Goal: Task Accomplishment & Management: Manage account settings

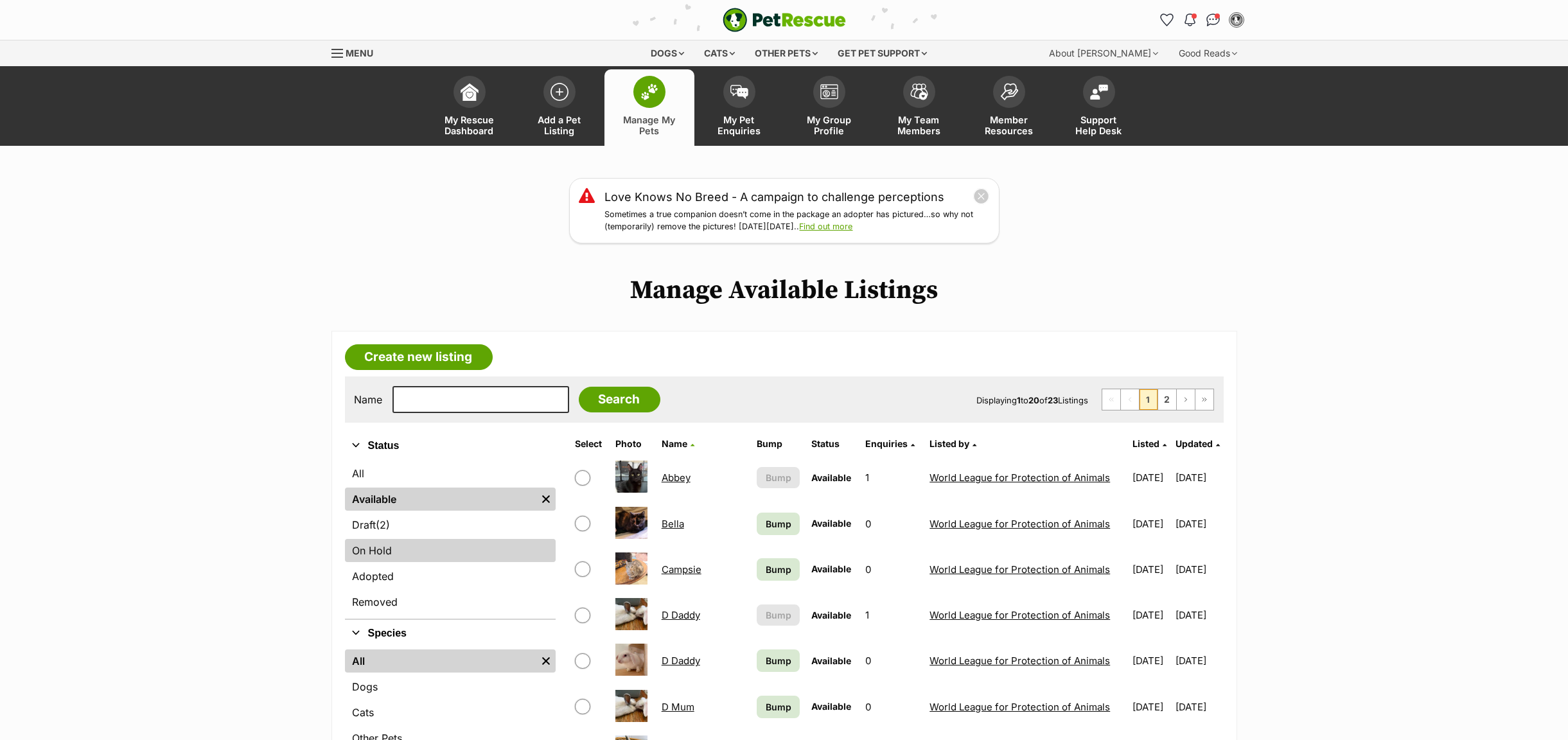
click at [384, 548] on link "On Hold" at bounding box center [450, 551] width 211 height 23
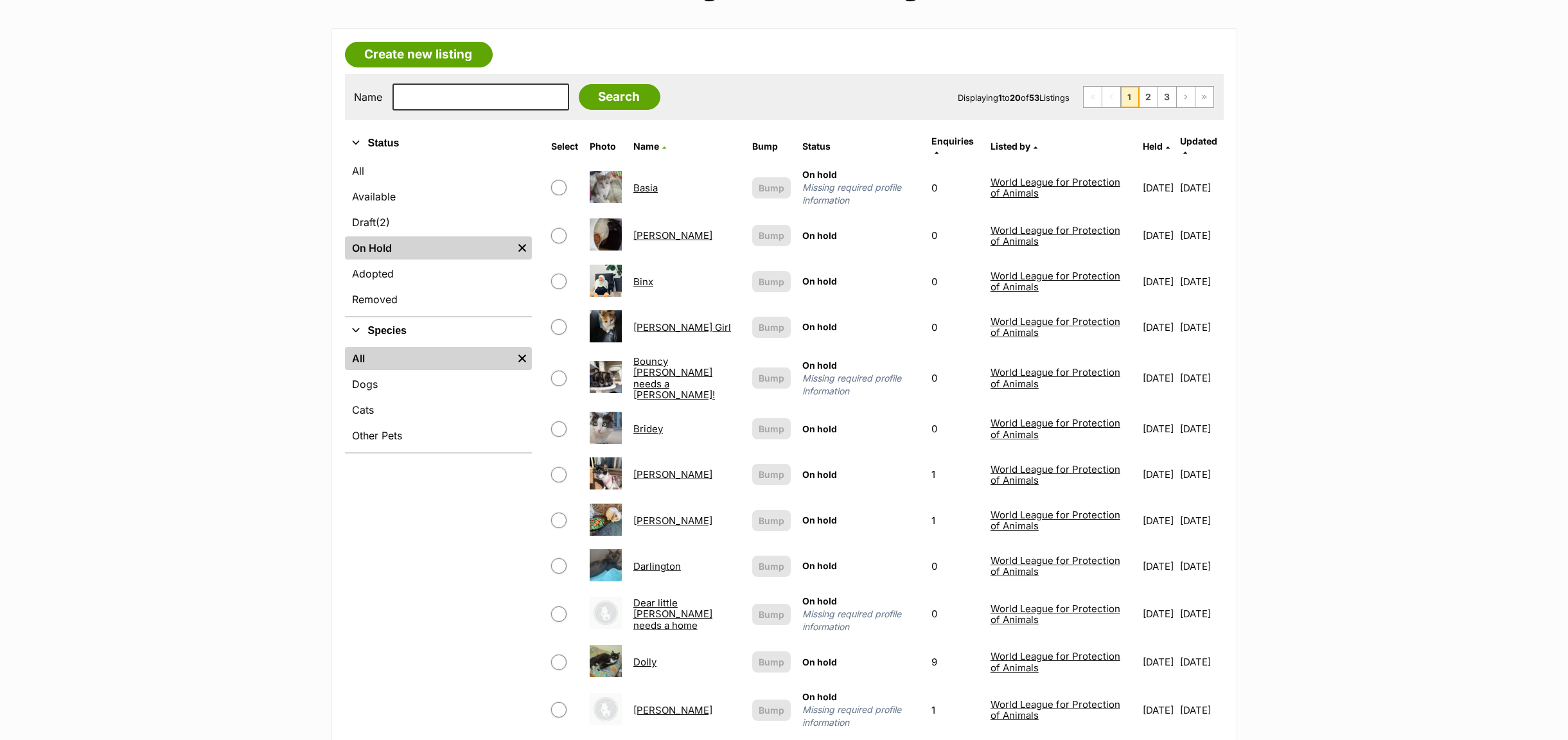
scroll to position [482, 0]
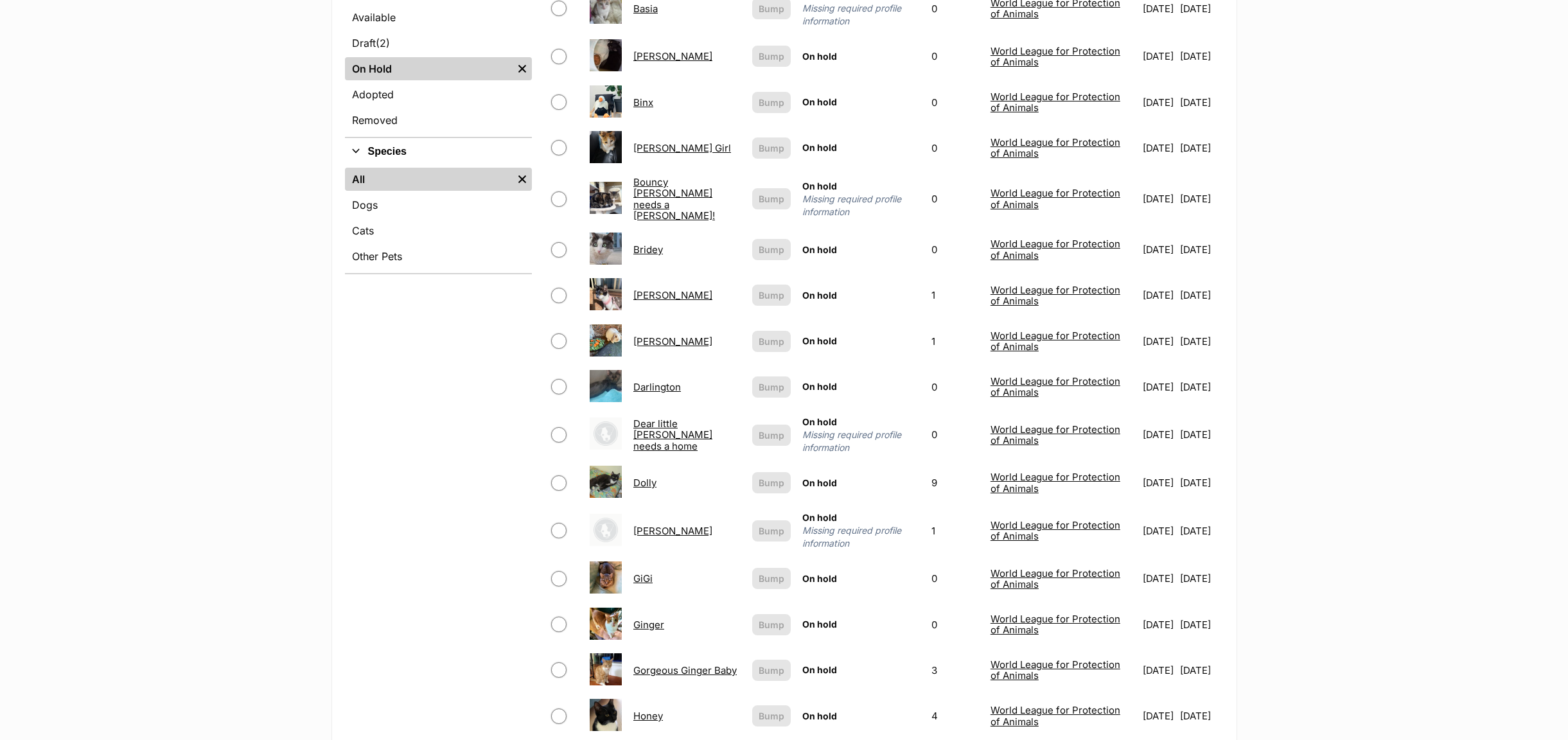
click at [648, 381] on link "Darlington" at bounding box center [657, 387] width 47 height 12
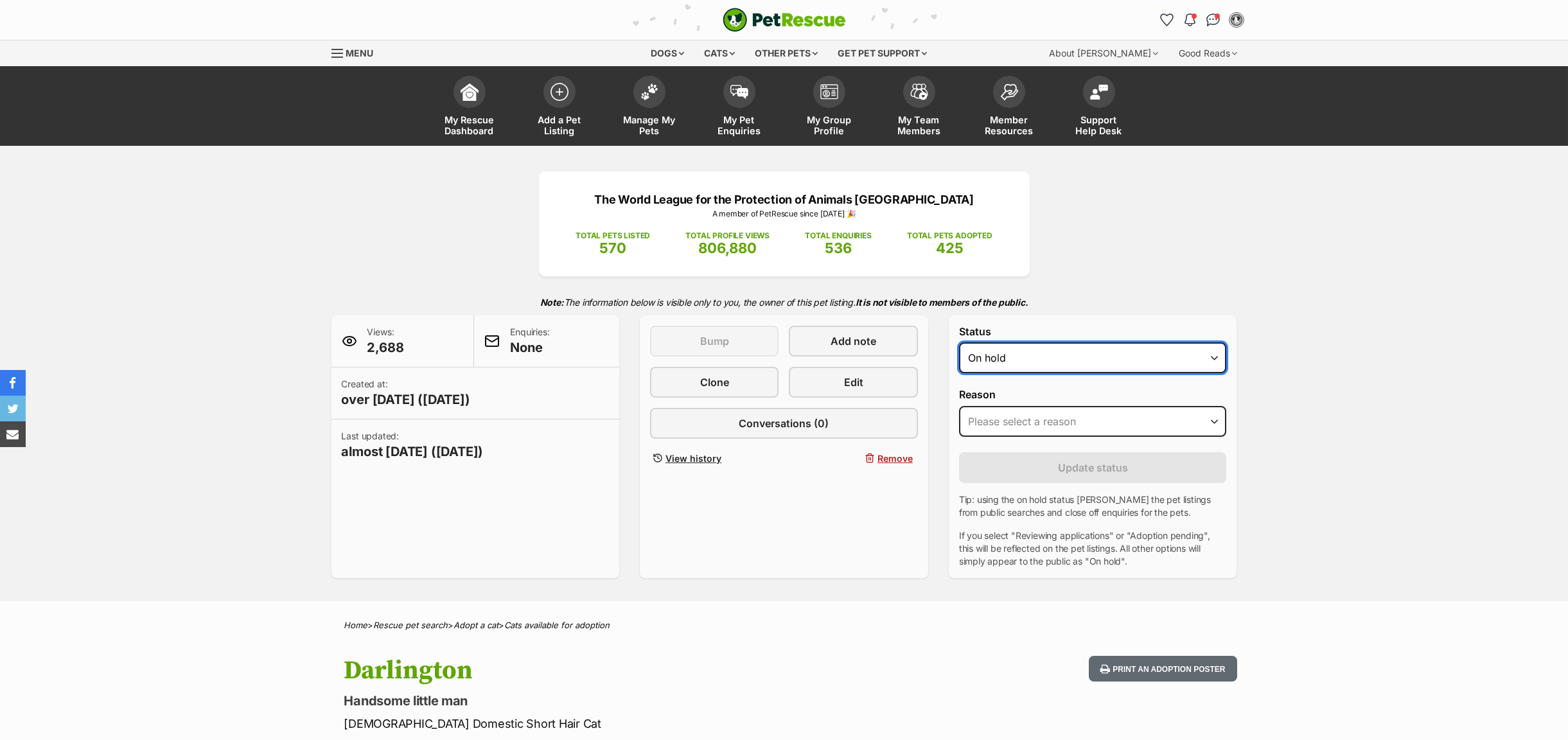
click at [1216, 361] on select "Draft Available On hold Adopted" at bounding box center [1092, 358] width 268 height 31
select select "rehomed"
click at [959, 345] on select "Draft Available On hold Adopted" at bounding box center [1092, 358] width 268 height 31
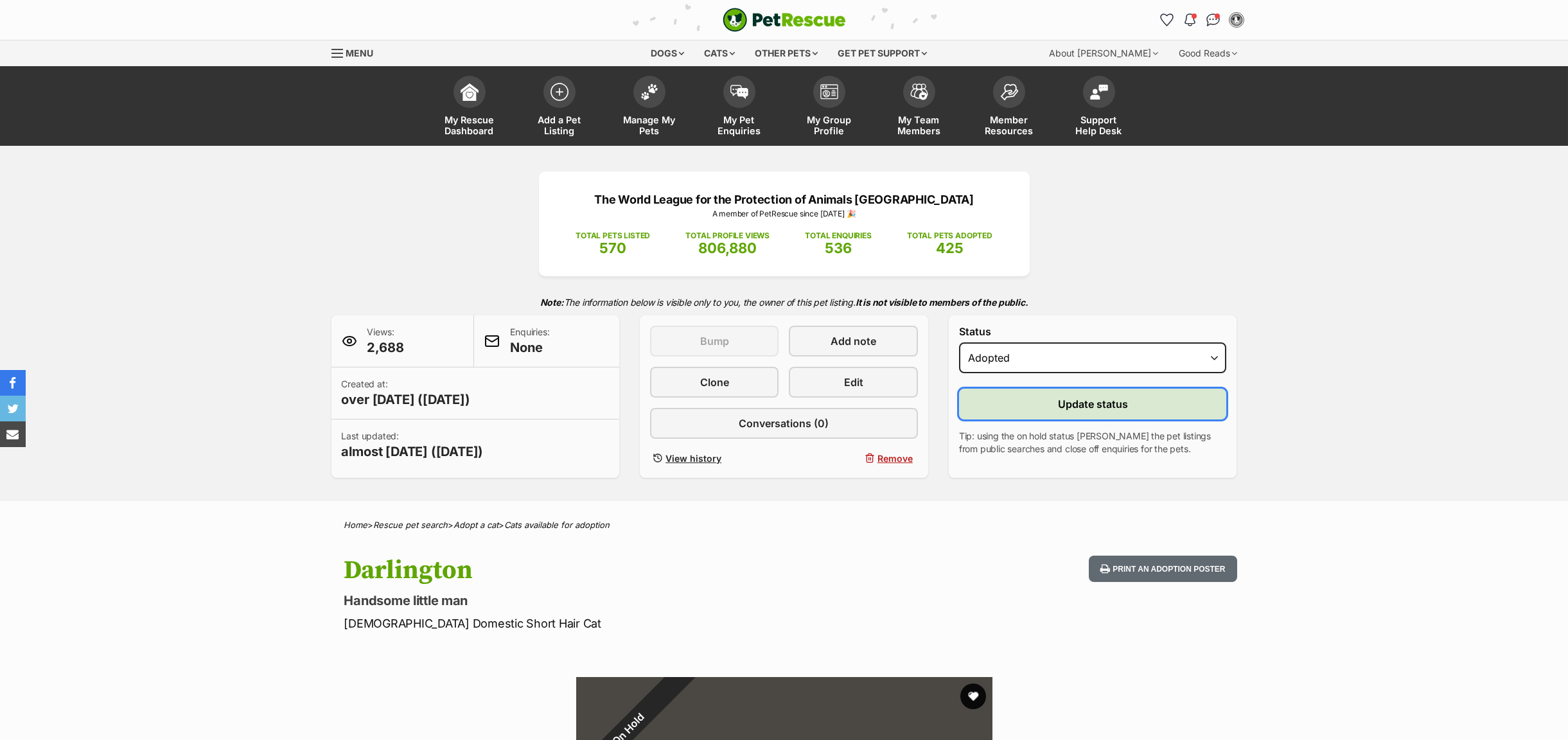
click at [1001, 407] on button "Update status" at bounding box center [1092, 404] width 268 height 31
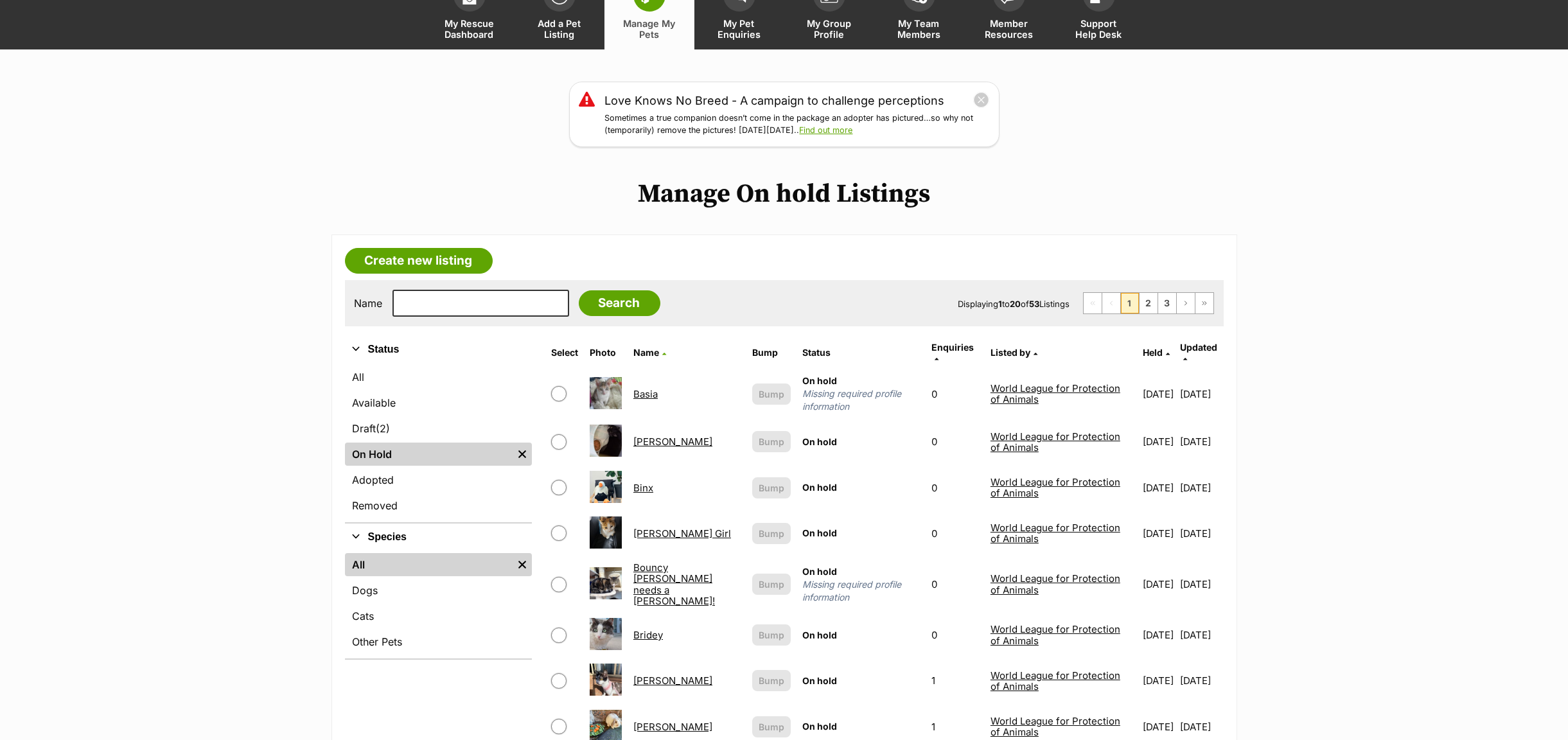
scroll to position [385, 0]
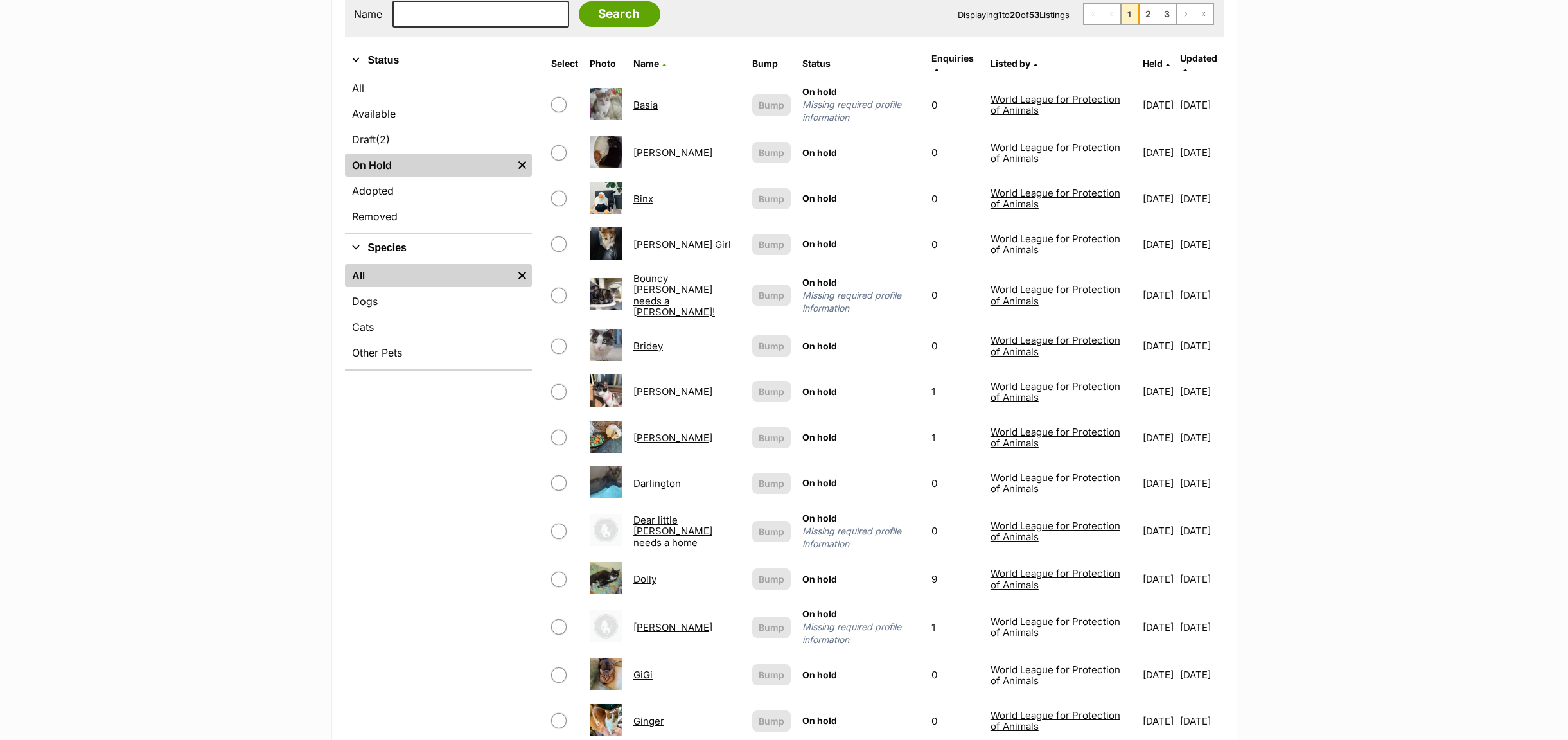
click at [643, 281] on link "Bouncy Little Baxter needs a Foster!" at bounding box center [674, 295] width 81 height 46
